Goal: Navigation & Orientation: Find specific page/section

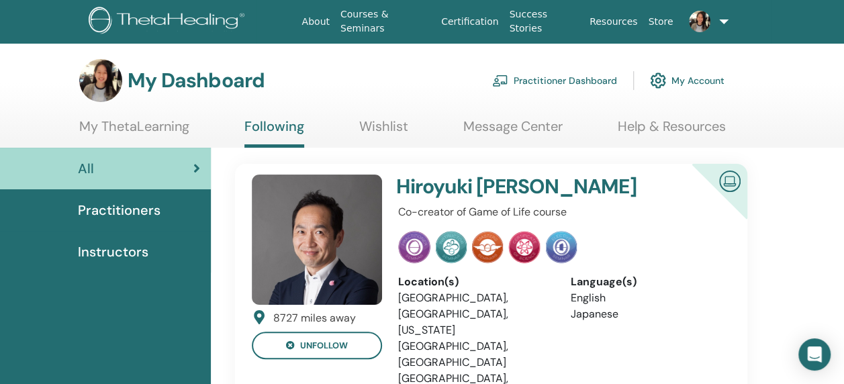
click at [395, 24] on link "Courses & Seminars" at bounding box center [385, 21] width 101 height 39
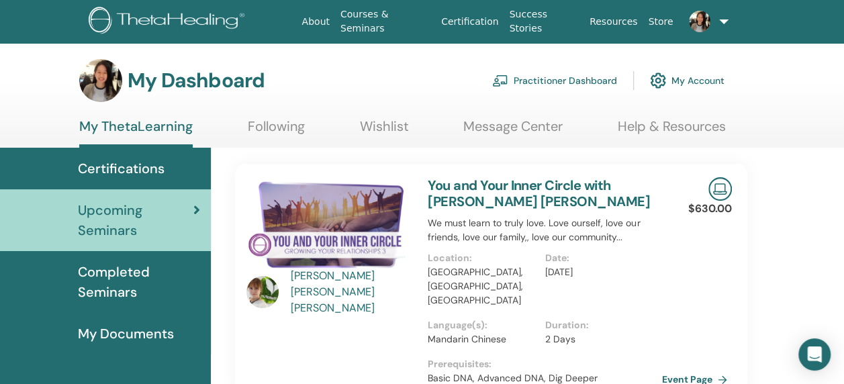
click at [133, 273] on span "Completed Seminars" at bounding box center [139, 282] width 122 height 40
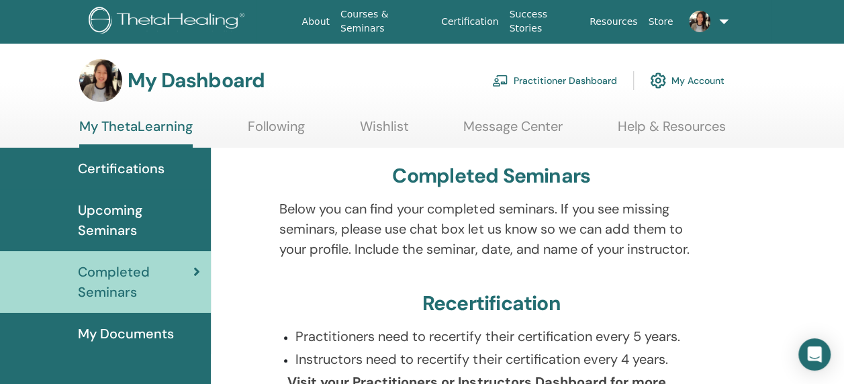
click at [722, 20] on link at bounding box center [704, 21] width 53 height 43
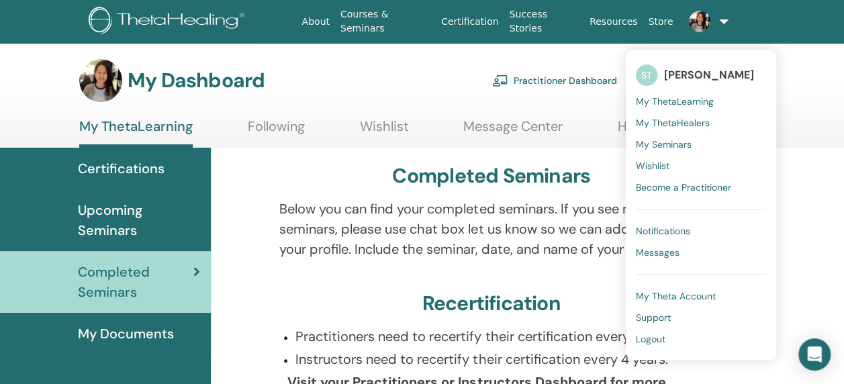
click at [656, 146] on span "My Seminars" at bounding box center [664, 144] width 56 height 12
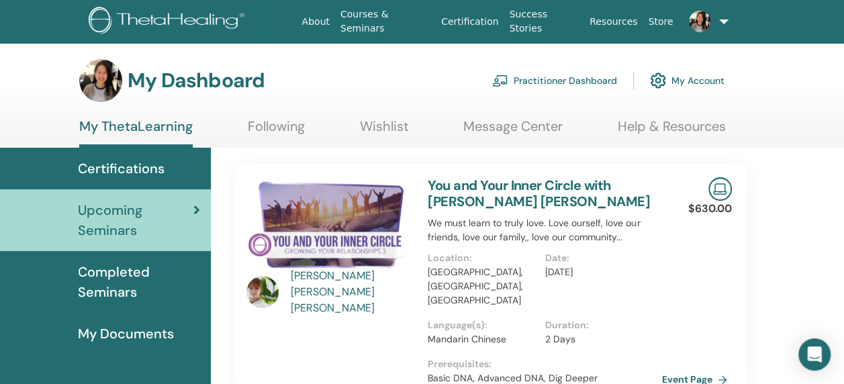
scroll to position [67, 0]
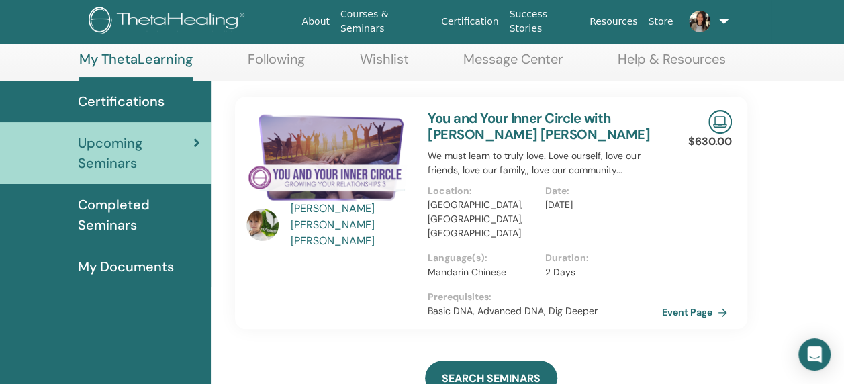
click at [293, 61] on link "Following" at bounding box center [276, 64] width 57 height 26
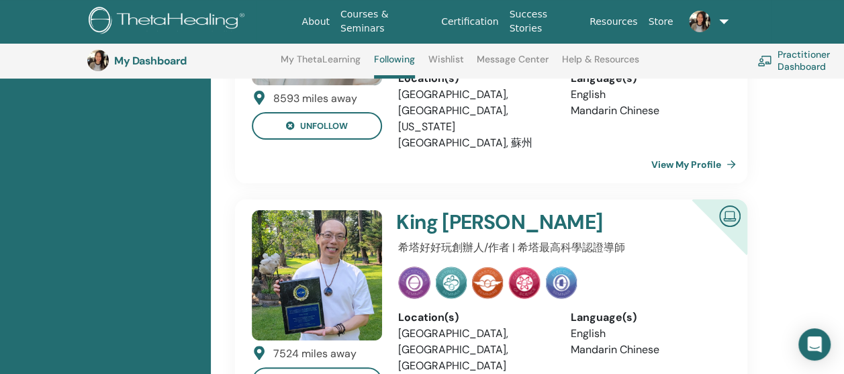
scroll to position [2720, 0]
